Goal: Participate in discussion: Engage in conversation with other users on a specific topic

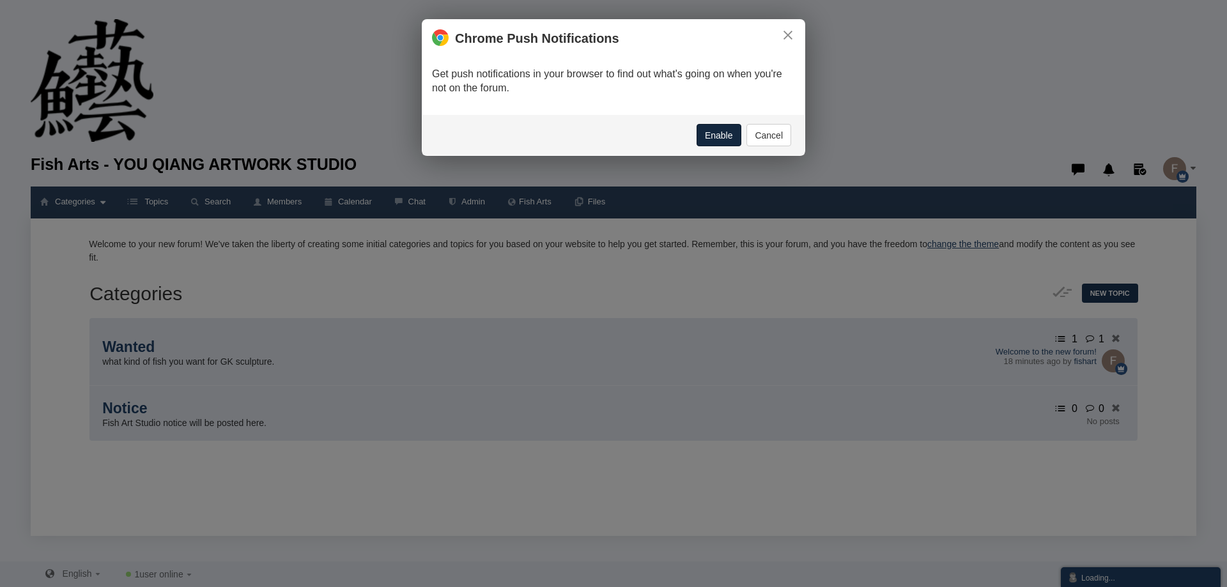
click at [716, 126] on button "Enable" at bounding box center [718, 135] width 45 height 22
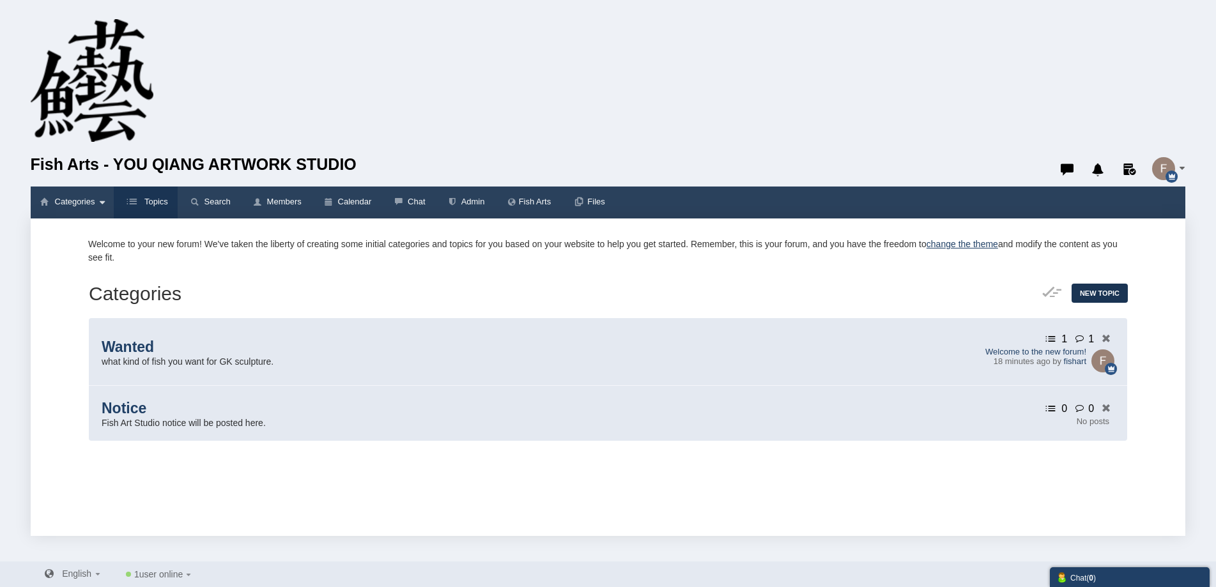
click at [138, 203] on small at bounding box center [132, 202] width 19 height 13
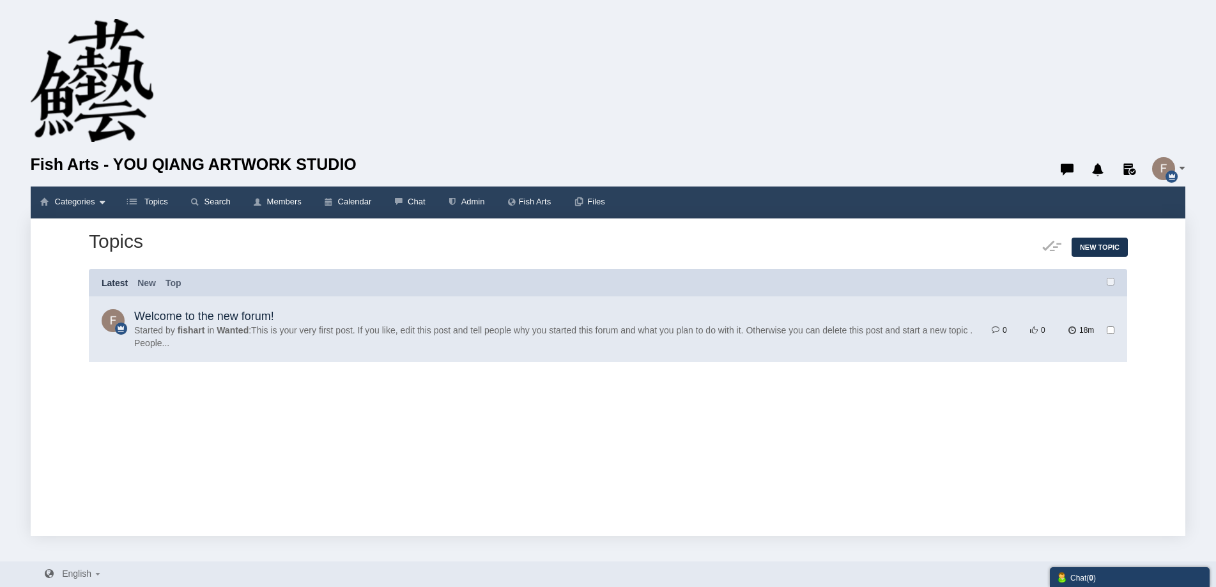
click at [236, 316] on link "Welcome to the new forum!" at bounding box center [204, 316] width 140 height 13
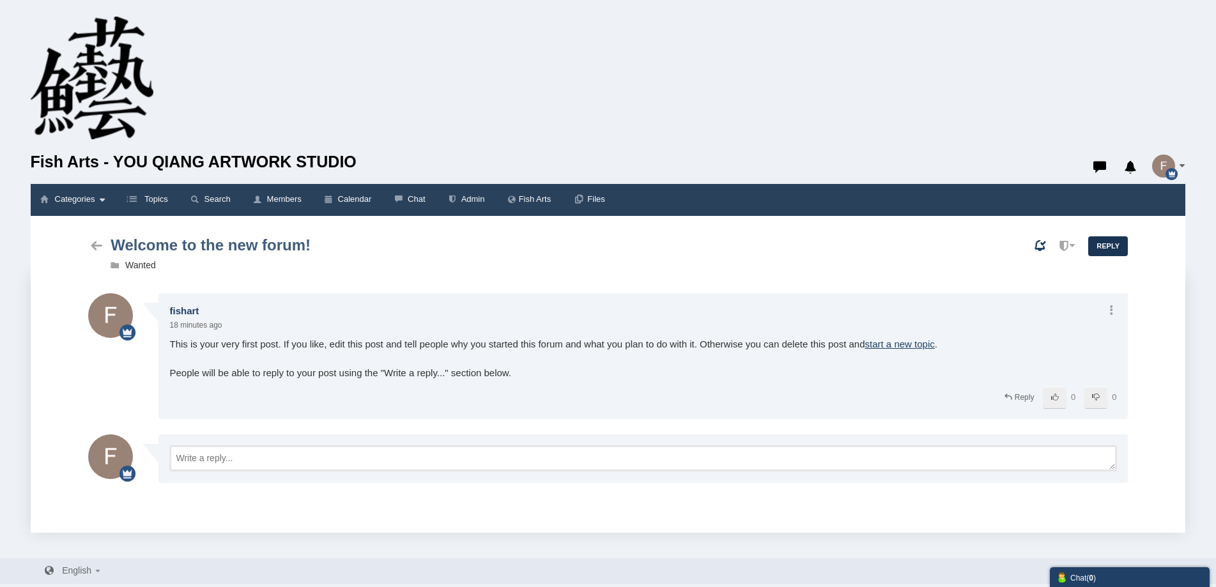
scroll to position [3, 0]
click at [82, 162] on span "Fish Arts - YOU QIANG ARTWORK STUDIO" at bounding box center [551, 162] width 1041 height 32
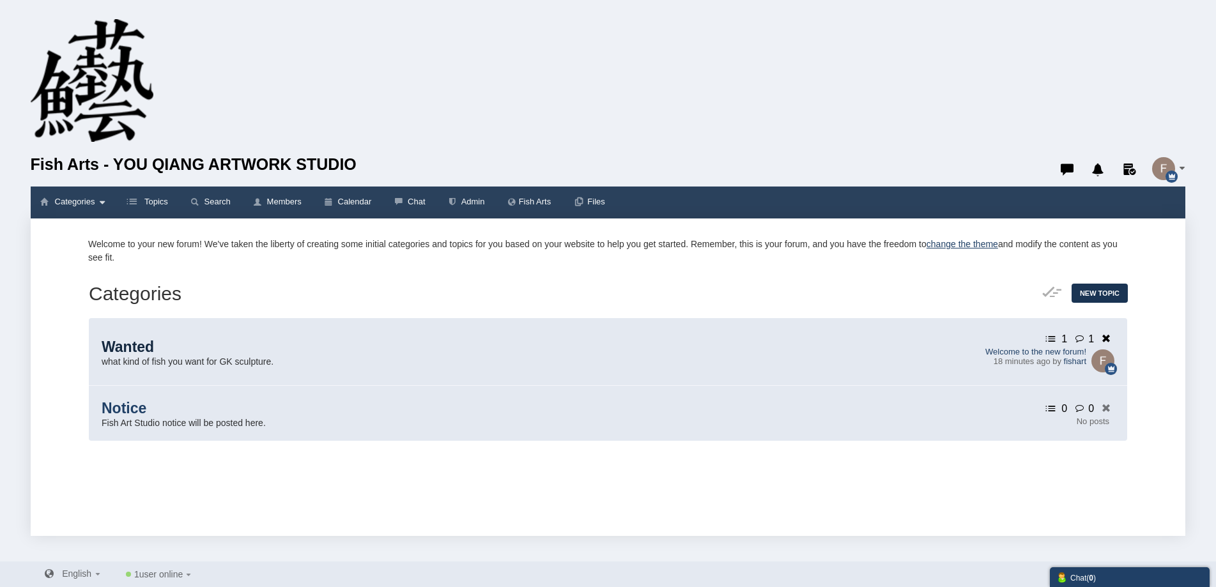
click at [154, 355] on span "Wanted" at bounding box center [128, 347] width 52 height 17
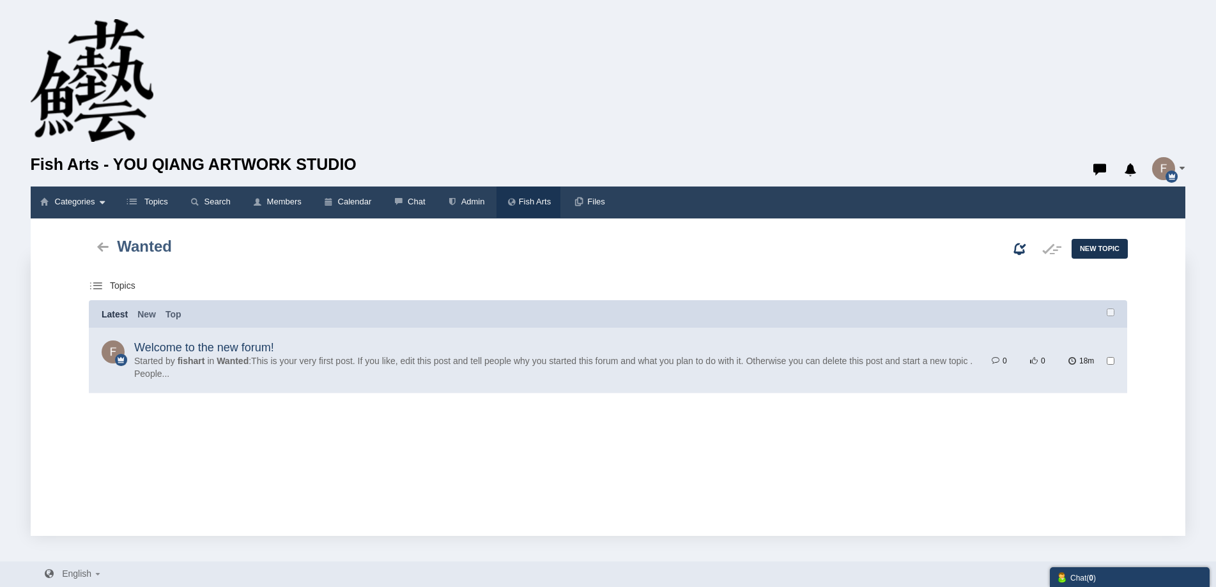
click at [536, 206] on span "Fish Arts" at bounding box center [535, 202] width 33 height 10
click at [463, 196] on link "Admin" at bounding box center [465, 202] width 57 height 31
click at [335, 196] on link "Calendar" at bounding box center [348, 202] width 68 height 31
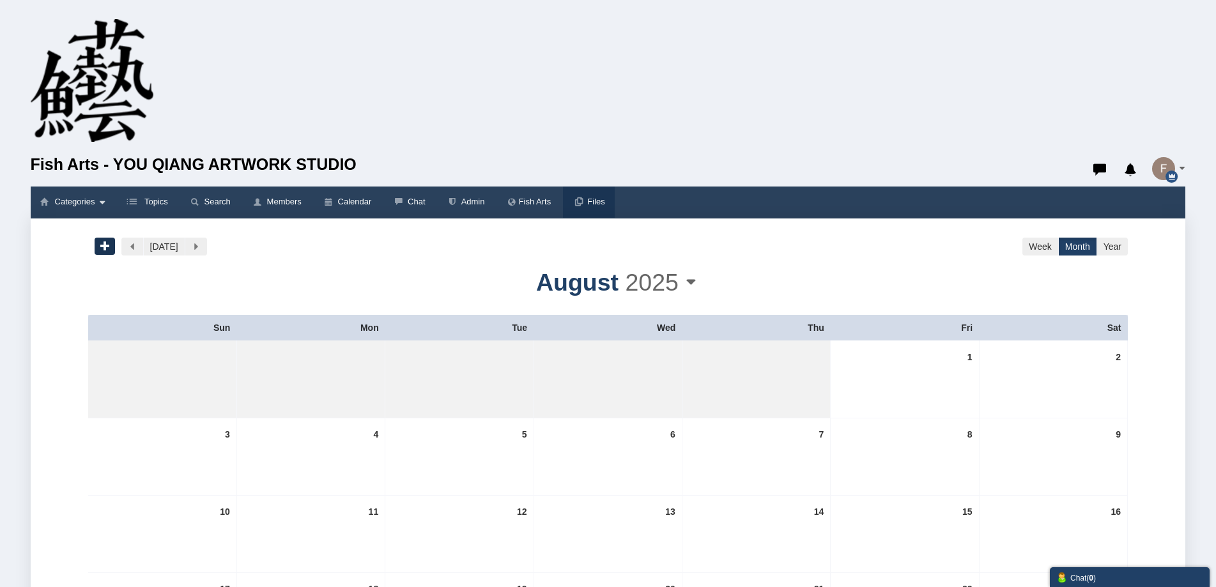
click at [590, 206] on span "Files" at bounding box center [595, 202] width 17 height 10
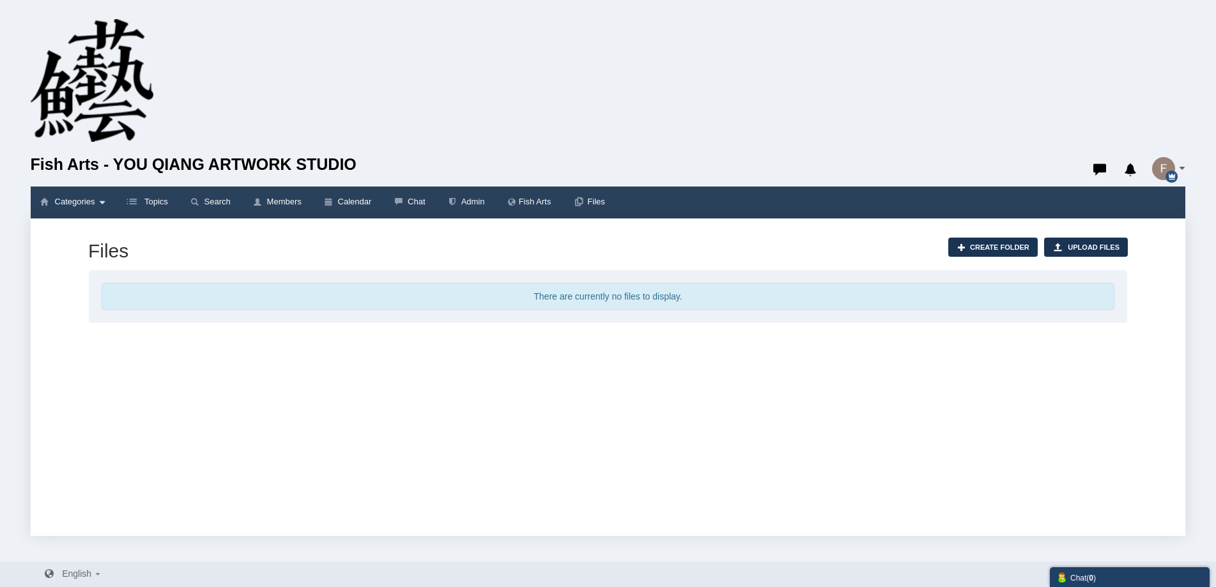
click at [98, 112] on img at bounding box center [92, 83] width 123 height 129
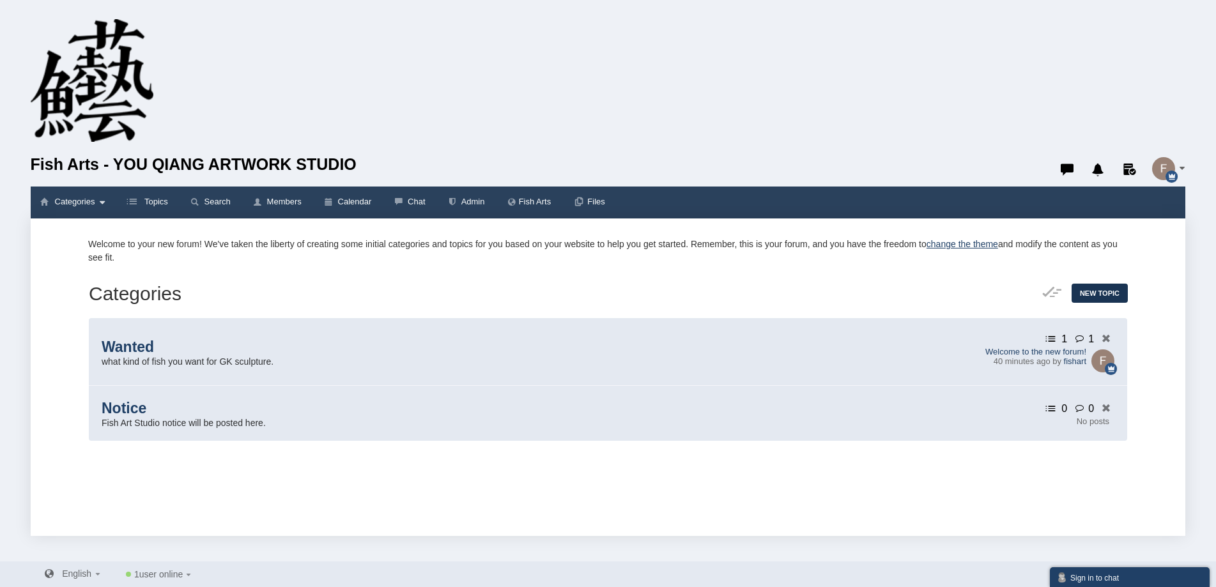
click at [1184, 167] on span "button" at bounding box center [1182, 168] width 6 height 3
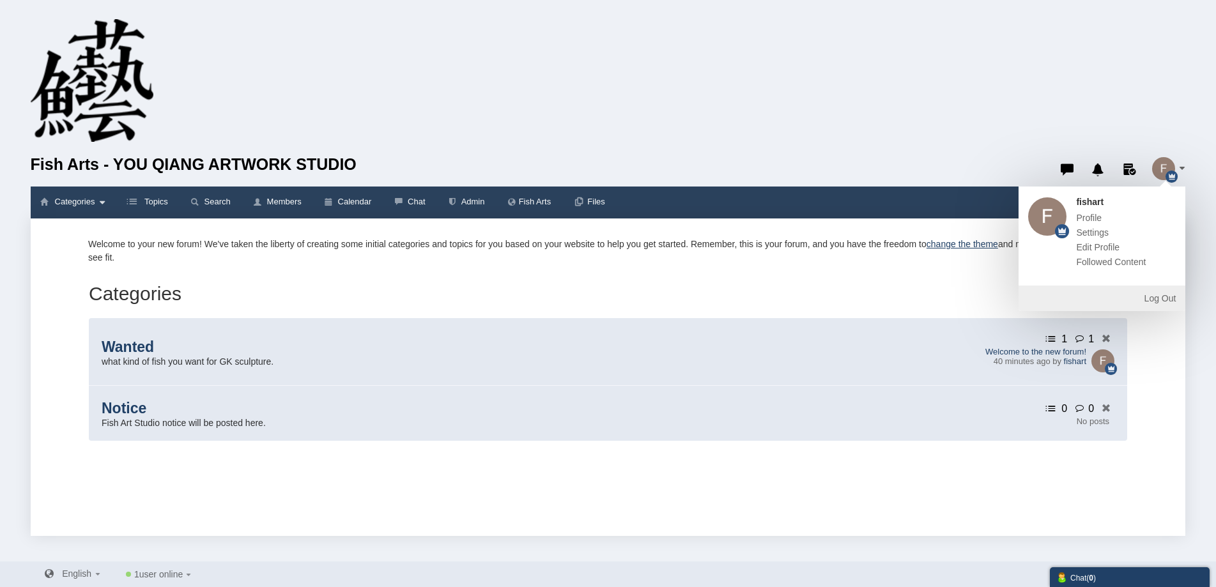
click at [308, 293] on div "New Topic Topics Categories Wanted what kind of fish you want for GK sculpture.…" at bounding box center [607, 373] width 1039 height 178
